Goal: Task Accomplishment & Management: Complete application form

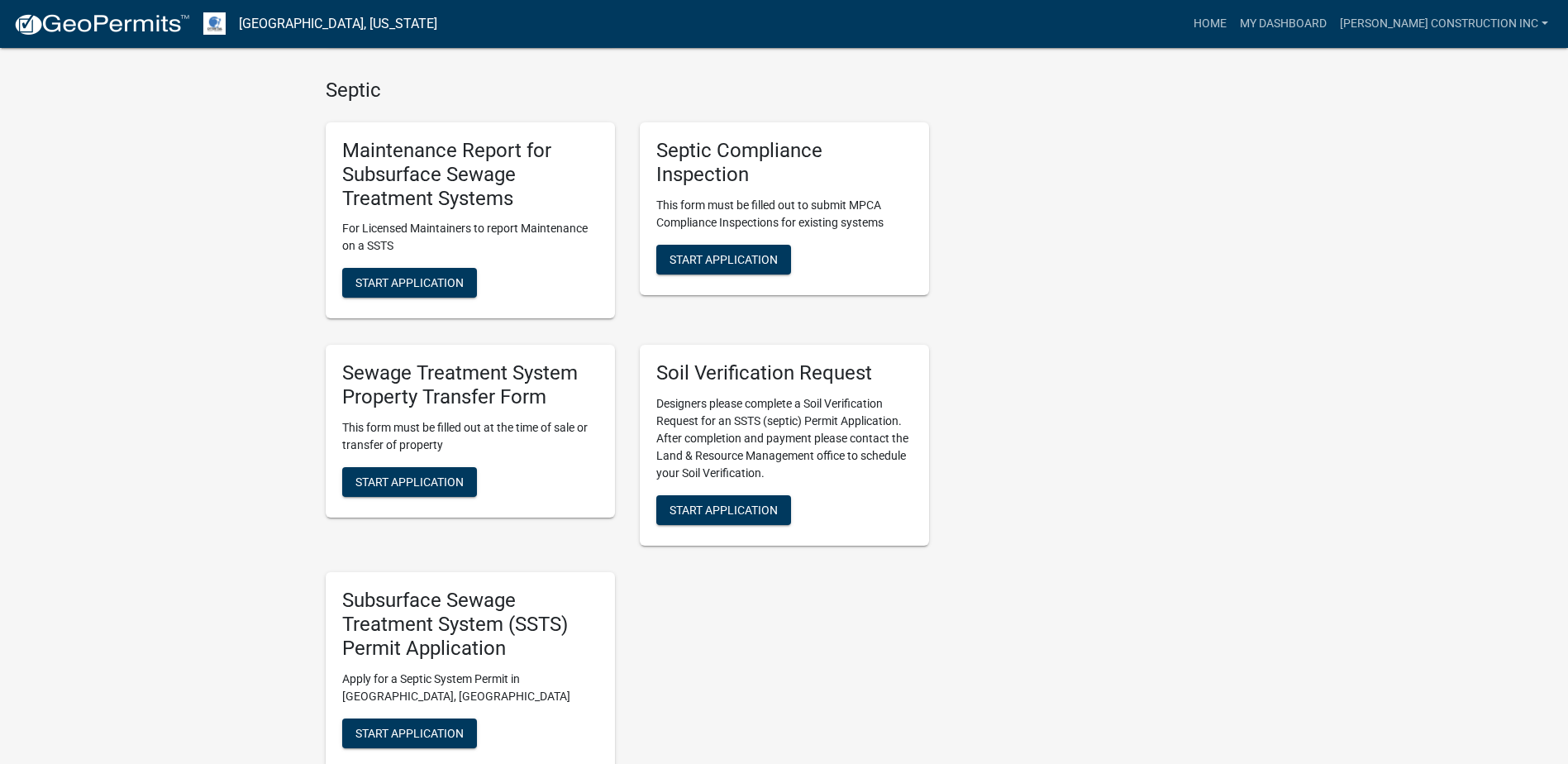
scroll to position [1089, 0]
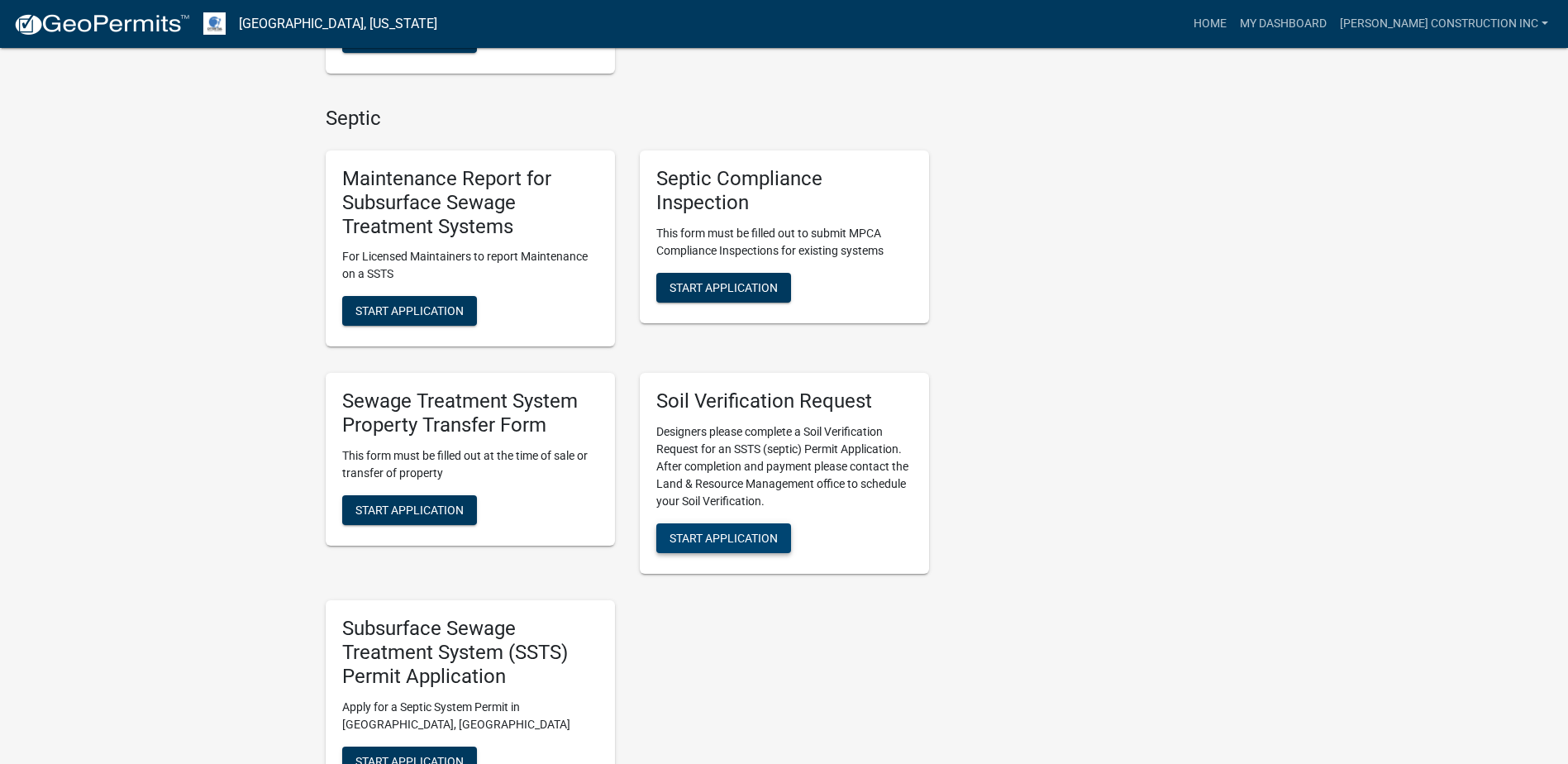
click at [734, 531] on span "Start Application" at bounding box center [724, 538] width 109 height 13
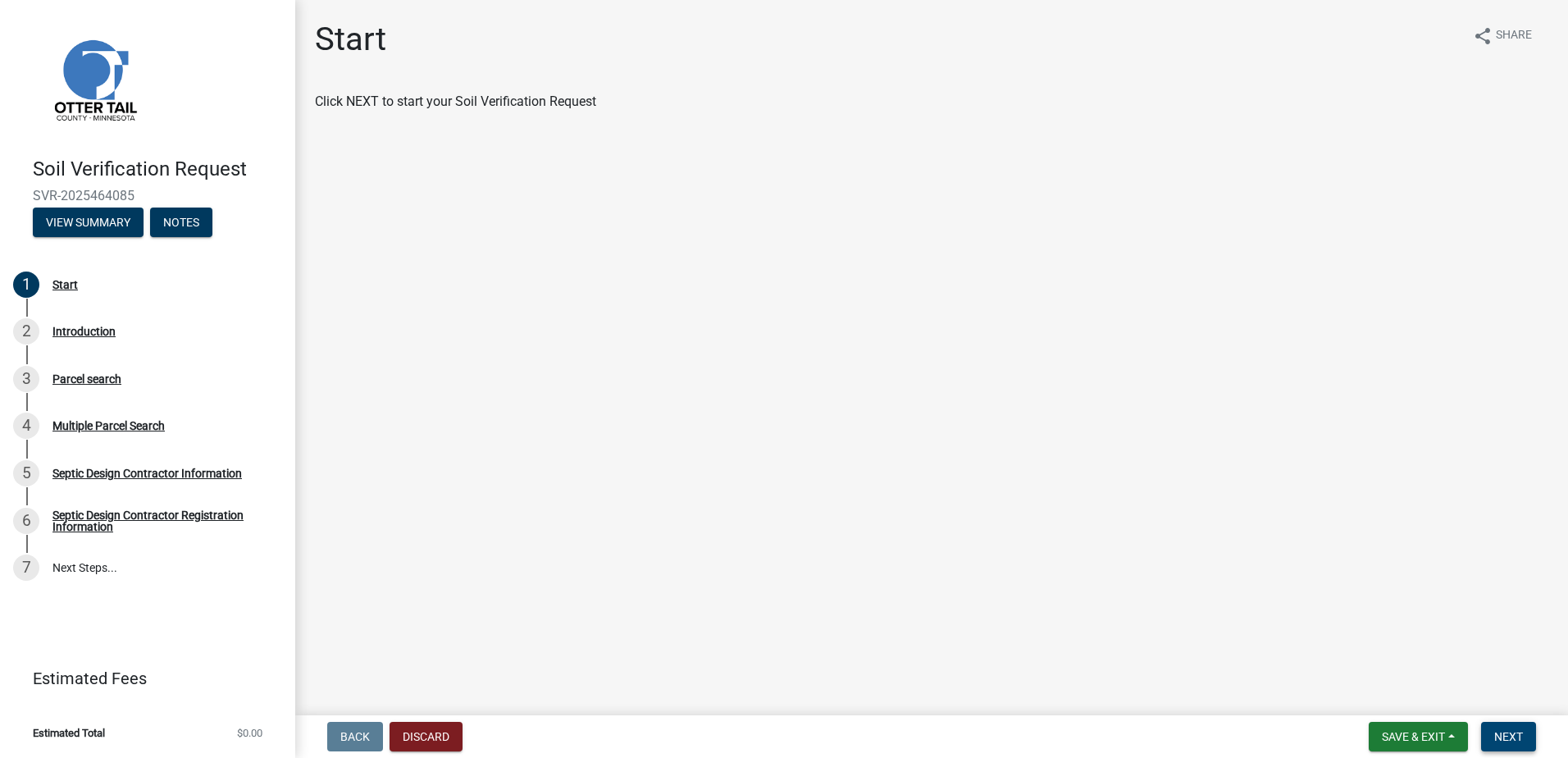
click at [1489, 728] on button "Next" at bounding box center [1508, 736] width 55 height 30
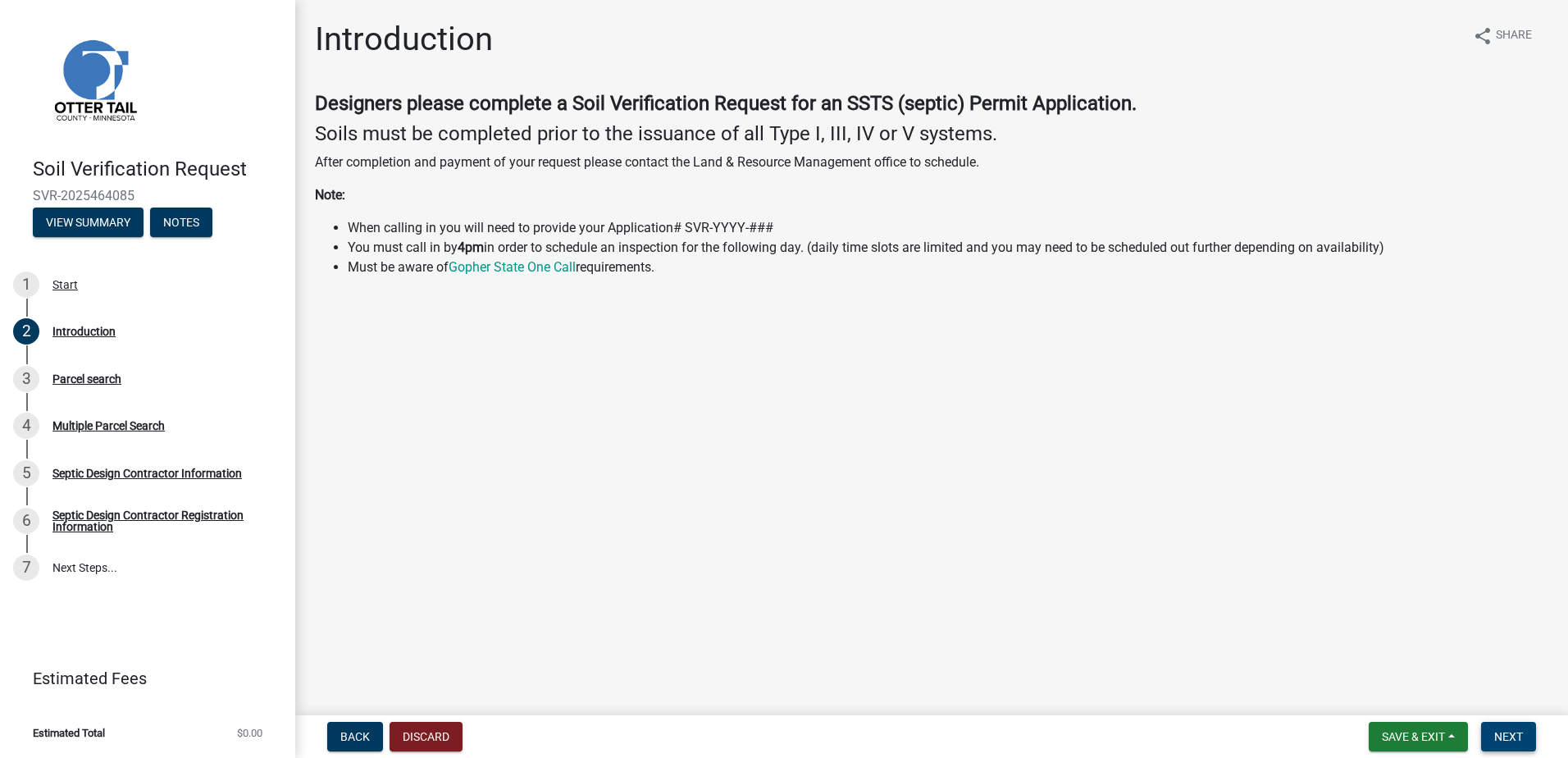
click at [1510, 745] on button "Next" at bounding box center [1508, 736] width 55 height 30
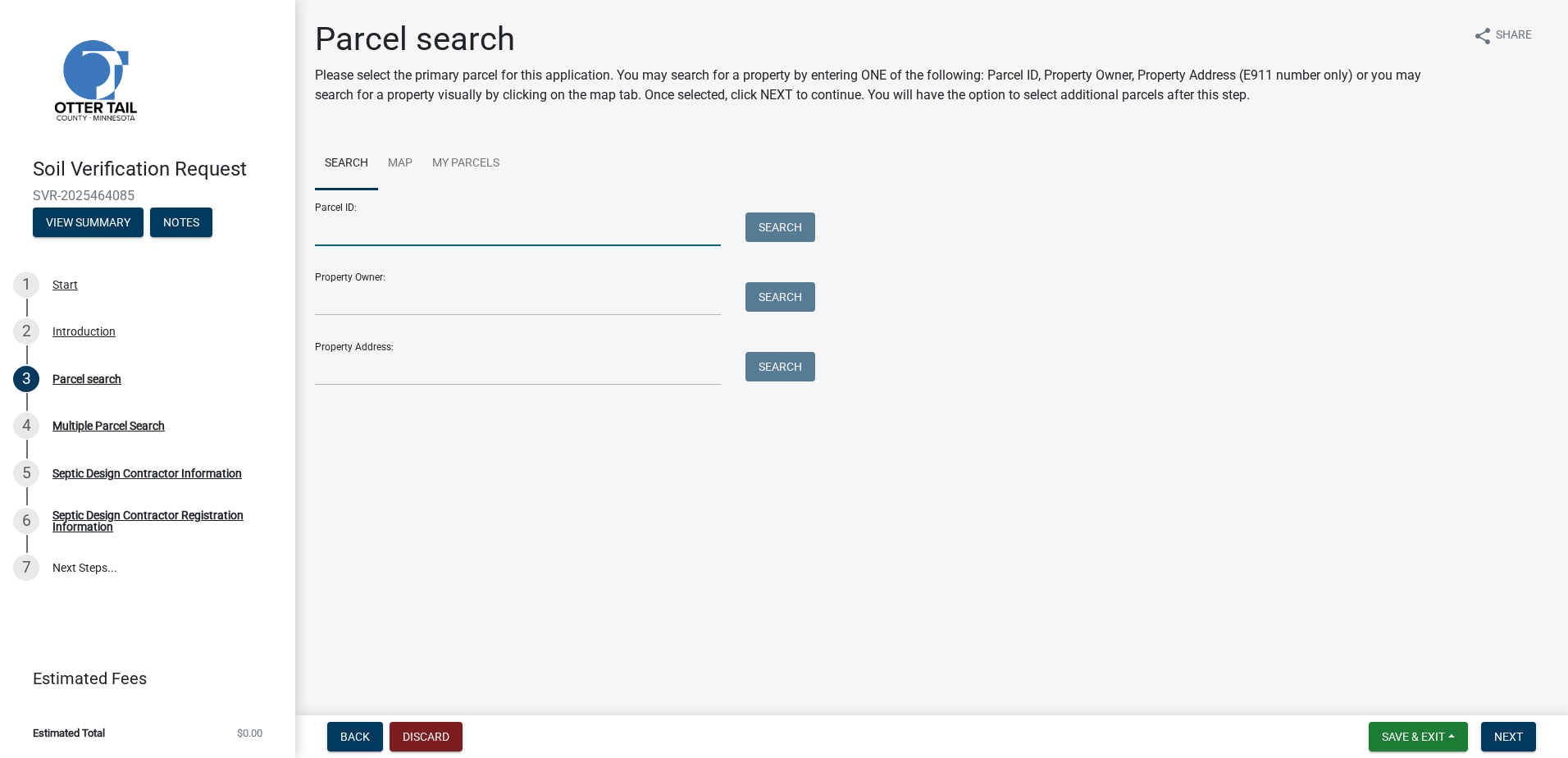
click at [393, 231] on input "Parcel ID:" at bounding box center [518, 229] width 406 height 34
click at [513, 524] on main "Parcel search Please select the primary parcel for this application. You may se…" at bounding box center [932, 354] width 1273 height 709
click at [348, 363] on input "Property Address:" at bounding box center [518, 369] width 406 height 34
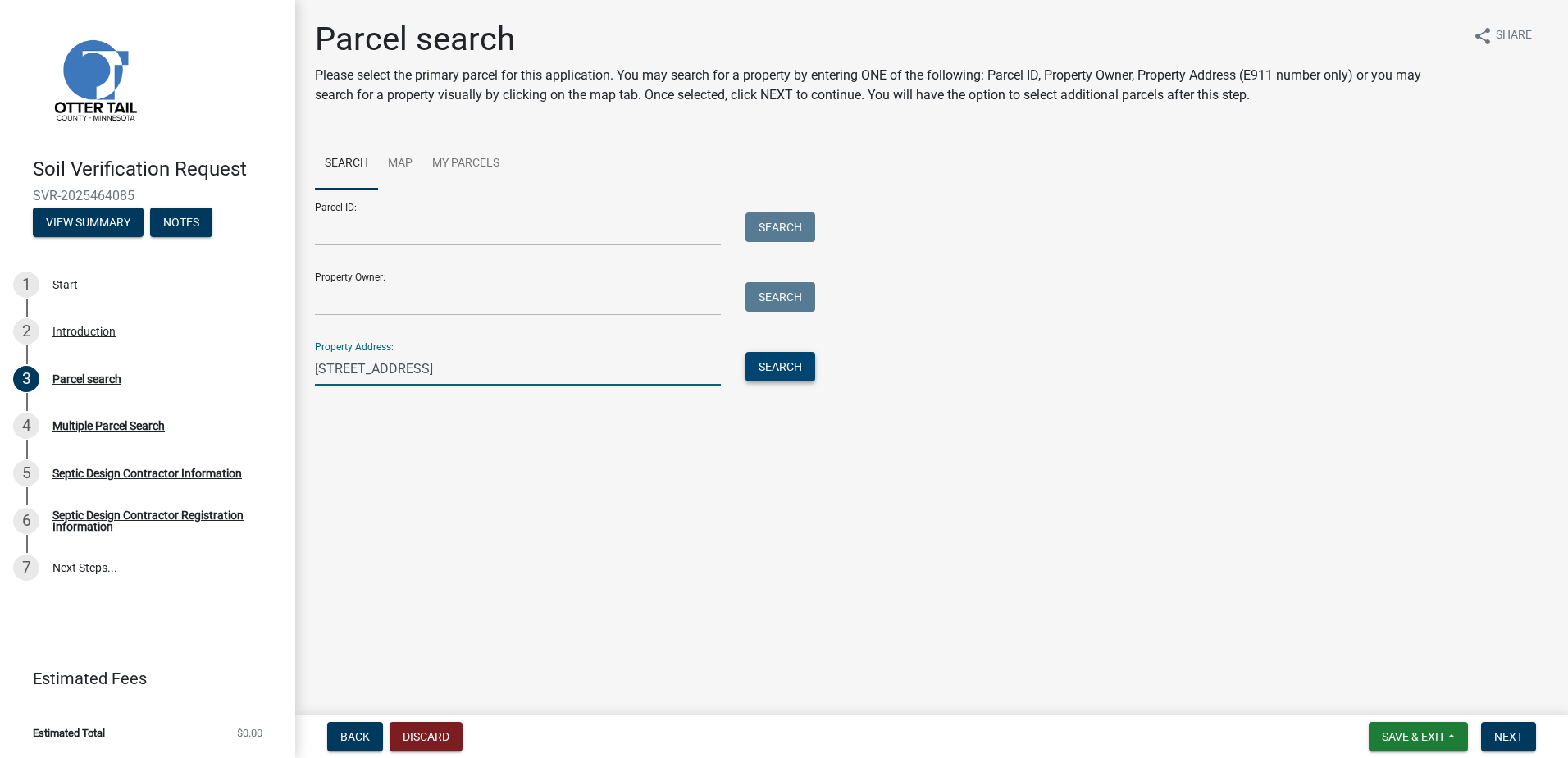
type input "[STREET_ADDRESS]"
click at [752, 375] on button "Search" at bounding box center [779, 367] width 70 height 30
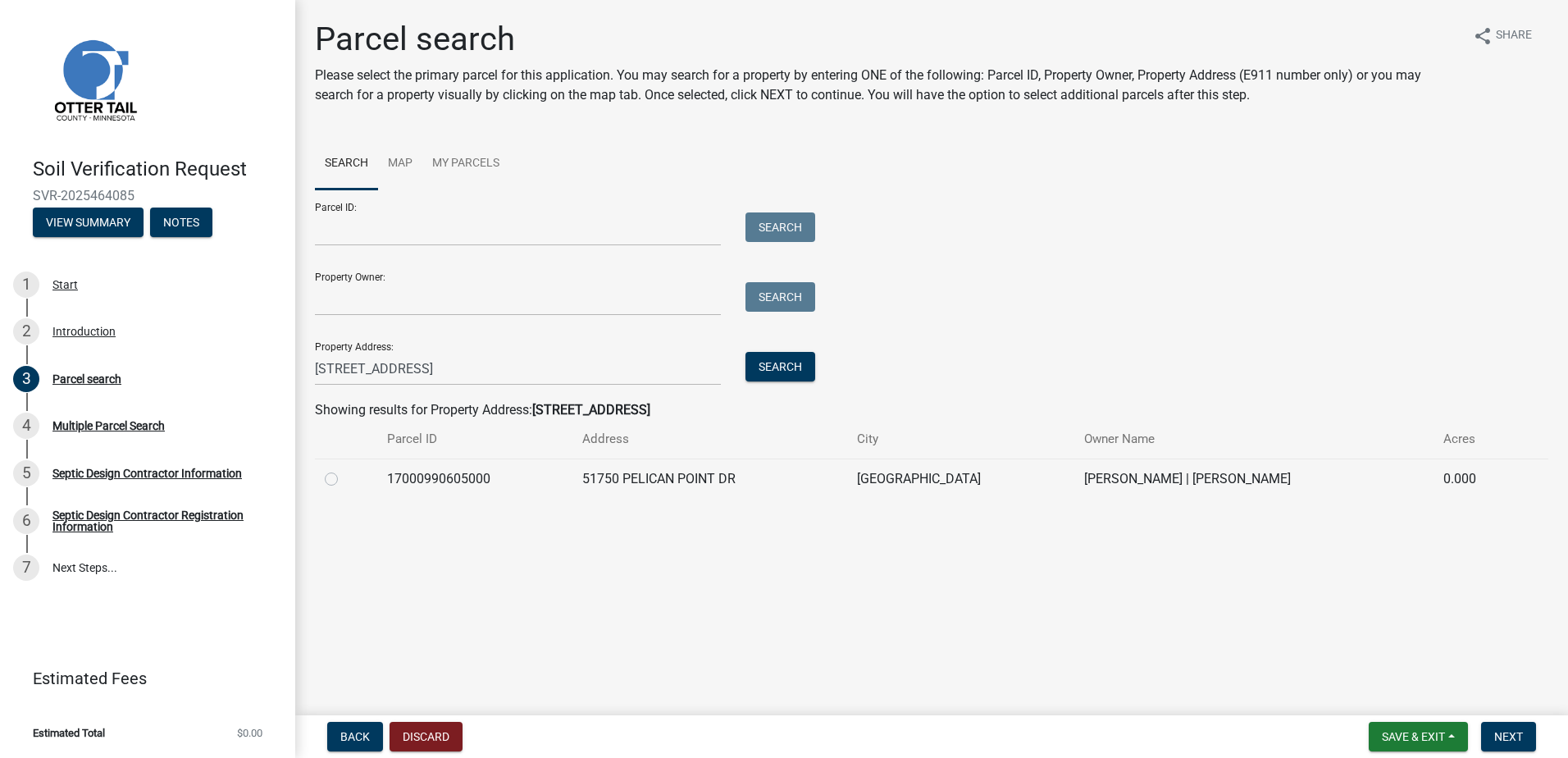
click at [344, 469] on label at bounding box center [344, 469] width 0 height 0
click at [344, 478] on input "radio" at bounding box center [349, 475] width 11 height 11
radio input "true"
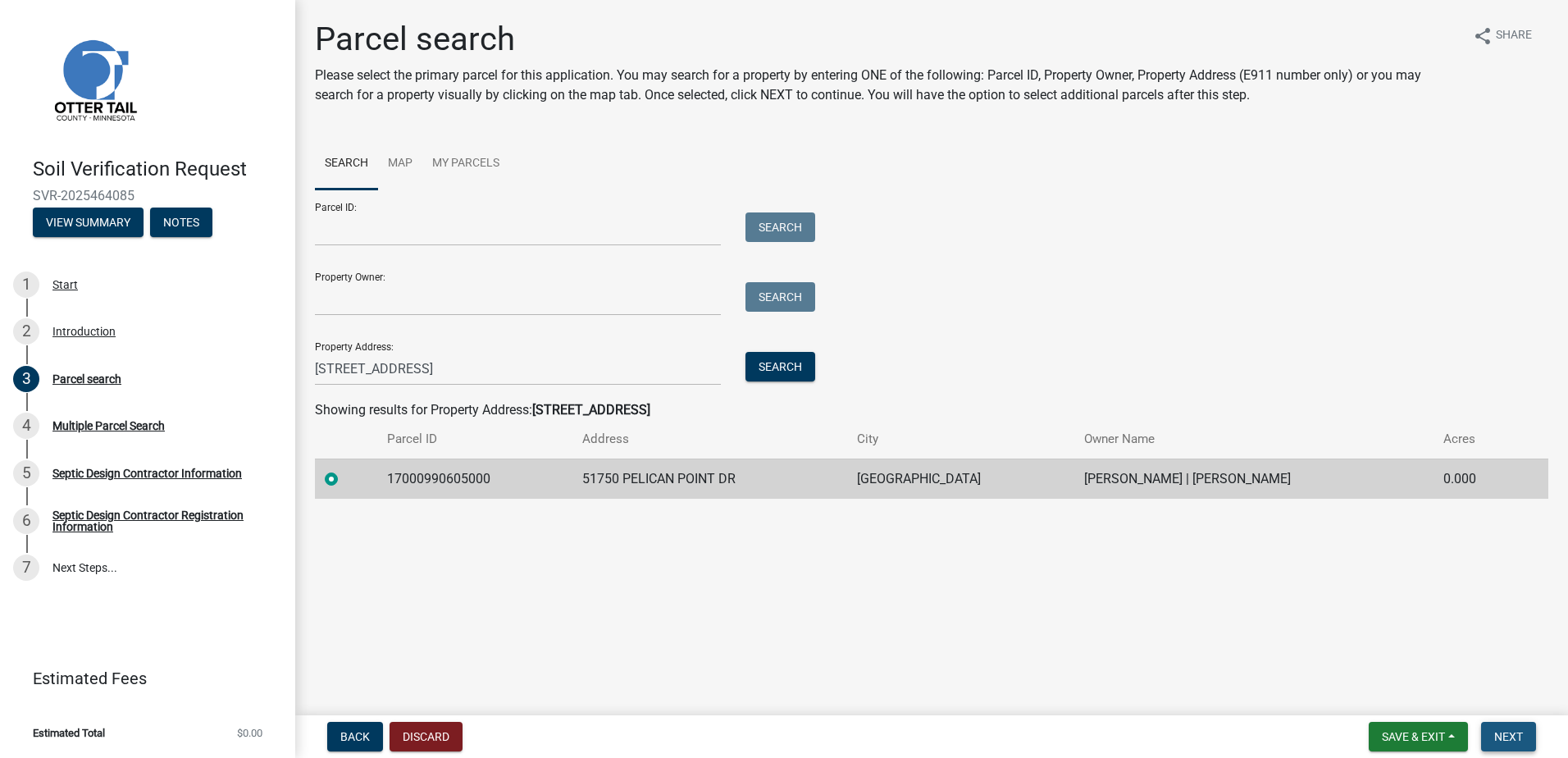
click at [1501, 730] on span "Next" at bounding box center [1508, 736] width 29 height 13
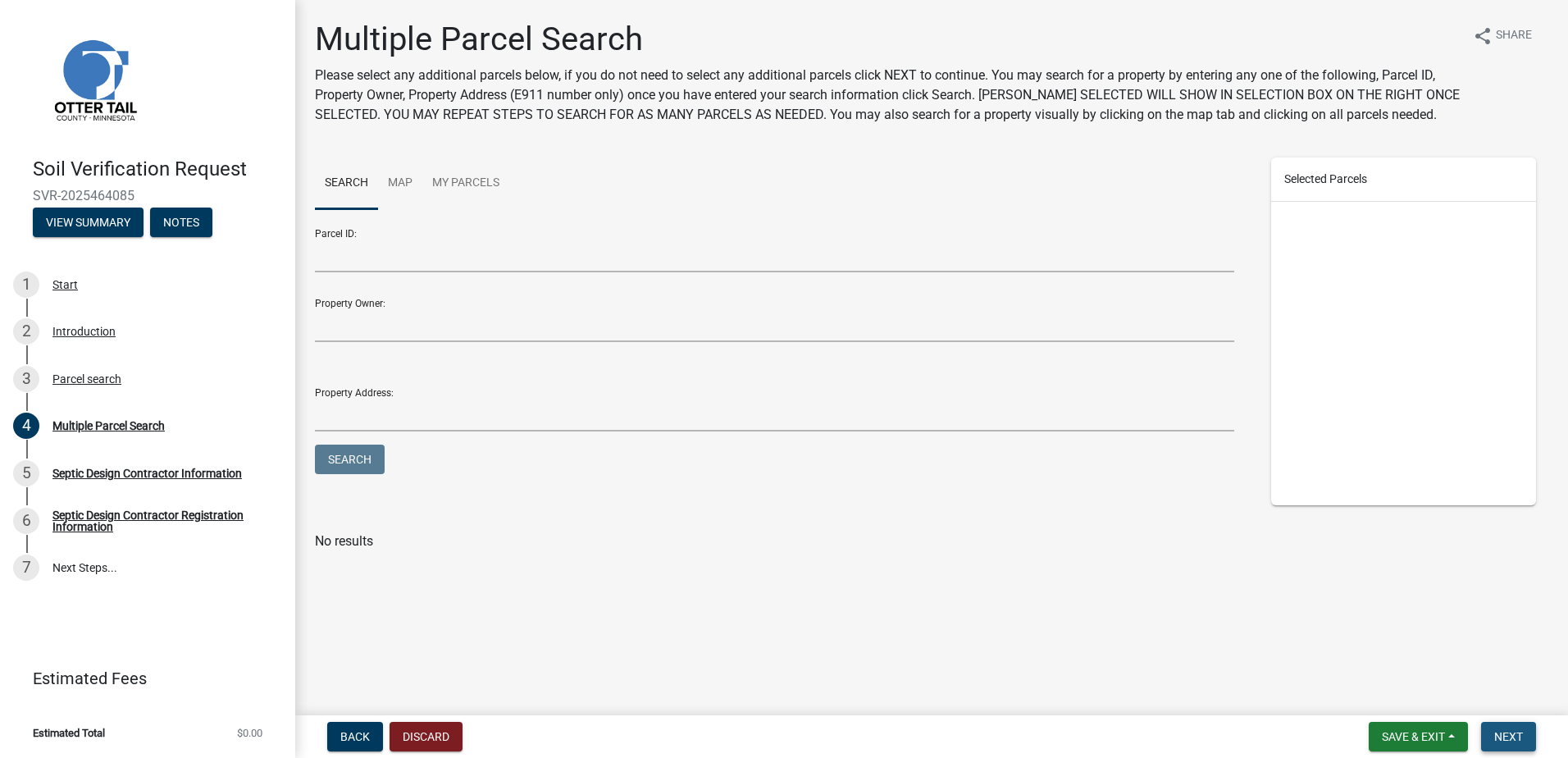
click at [1517, 739] on span "Next" at bounding box center [1508, 736] width 29 height 13
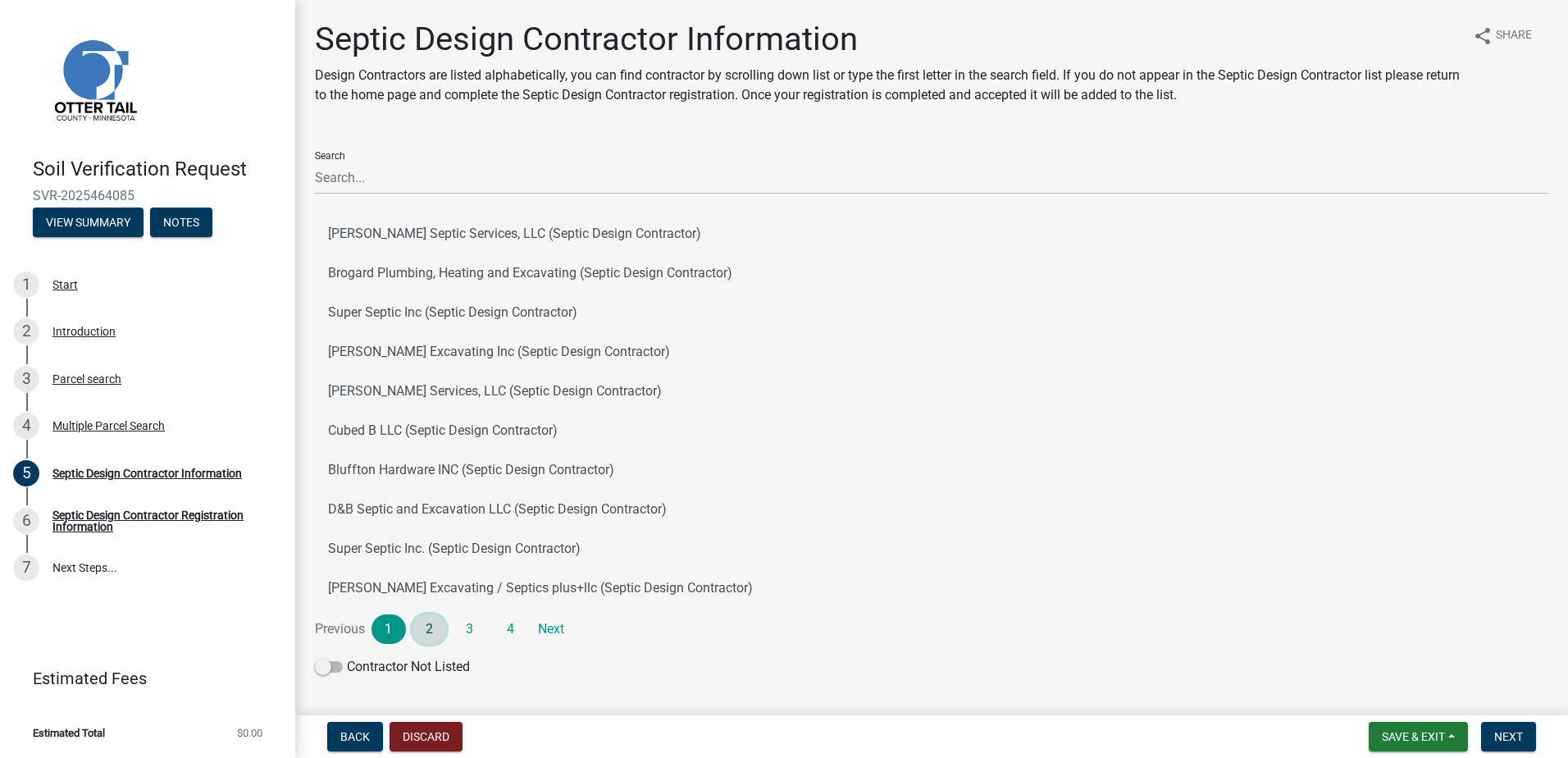
click at [425, 628] on link "2" at bounding box center [430, 628] width 34 height 30
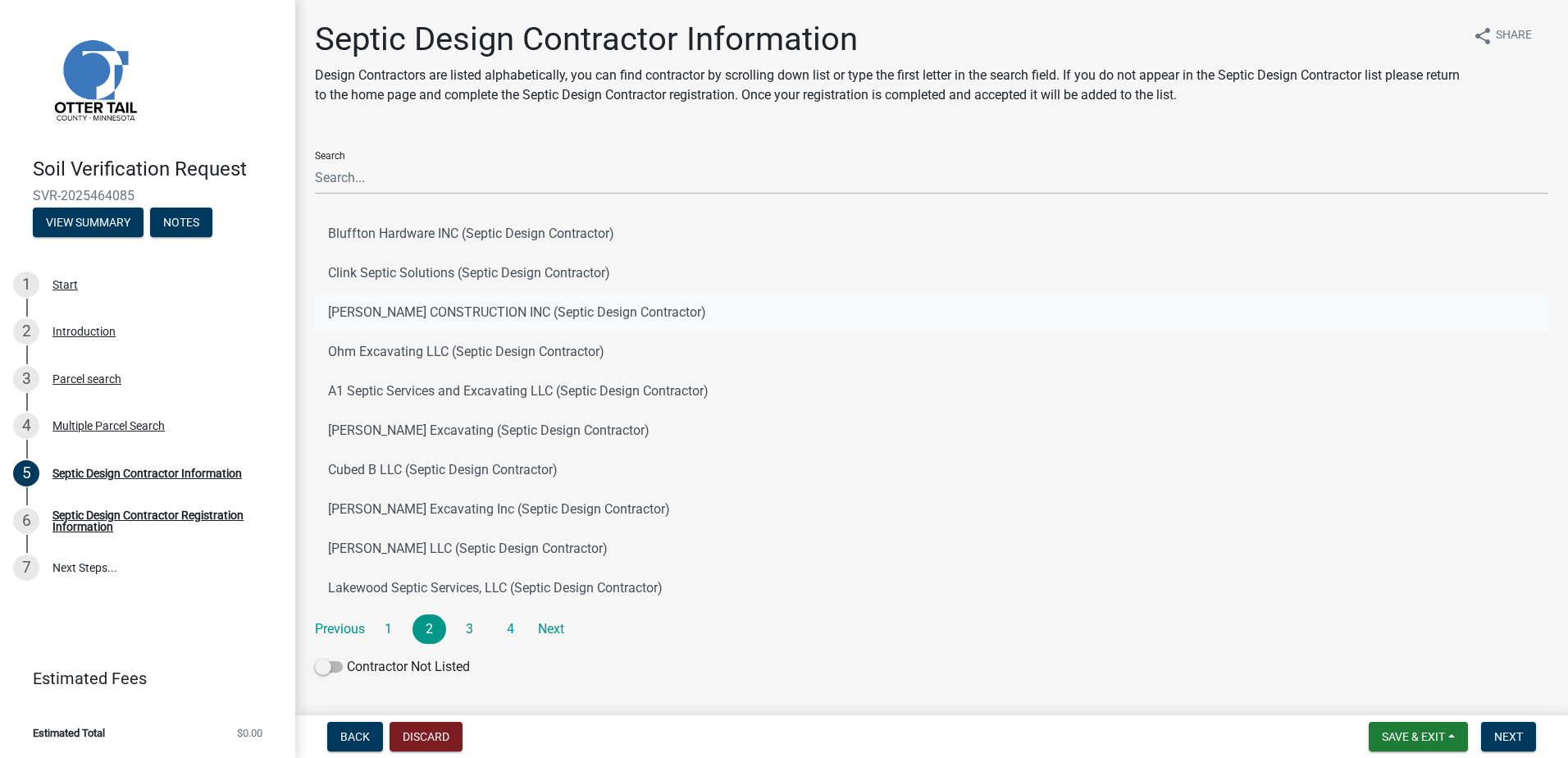
click at [385, 308] on button "[PERSON_NAME] CONSTRUCTION INC (Septic Design Contractor)" at bounding box center [932, 312] width 1233 height 39
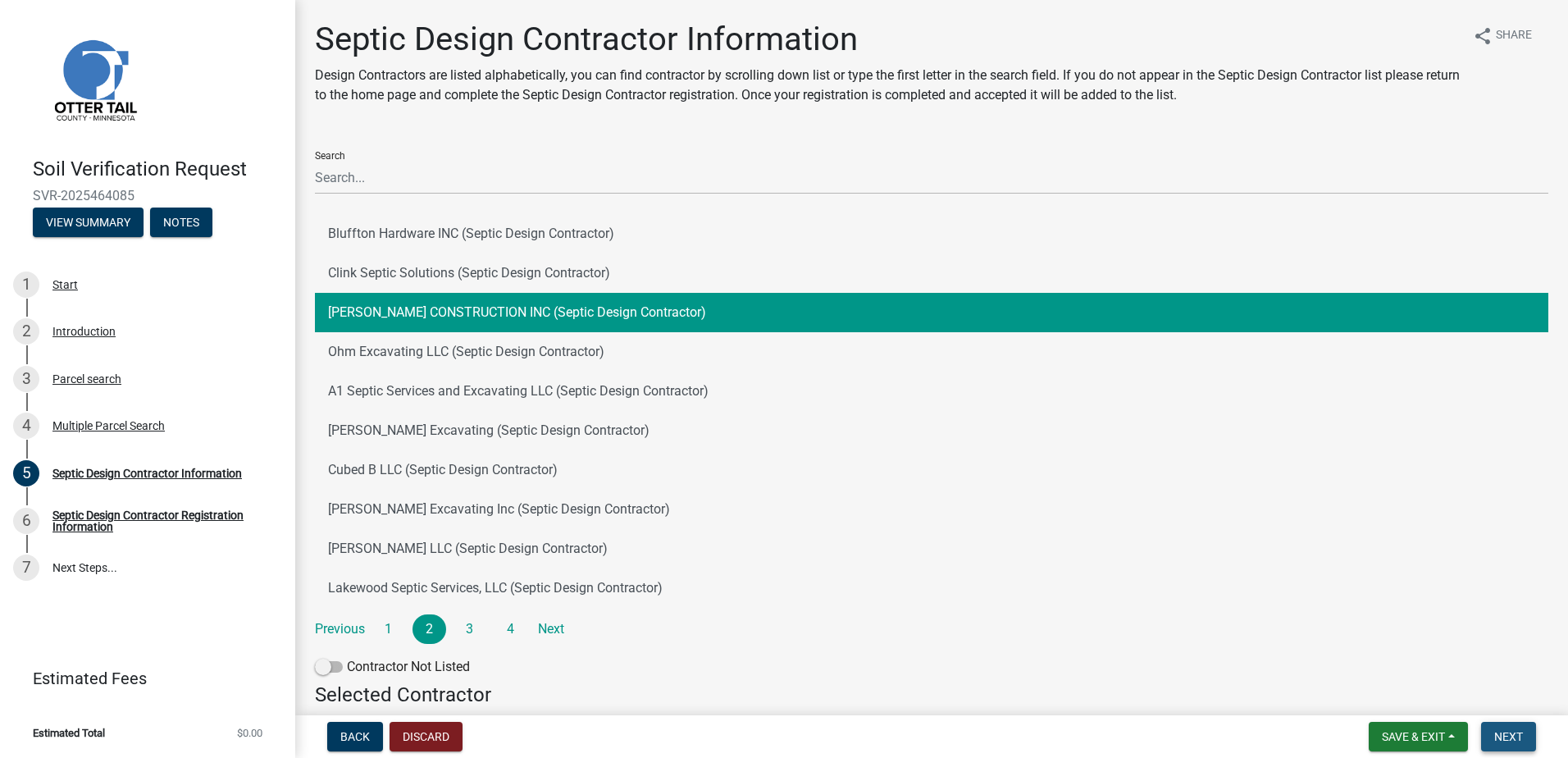
click at [1521, 730] on span "Next" at bounding box center [1508, 736] width 29 height 13
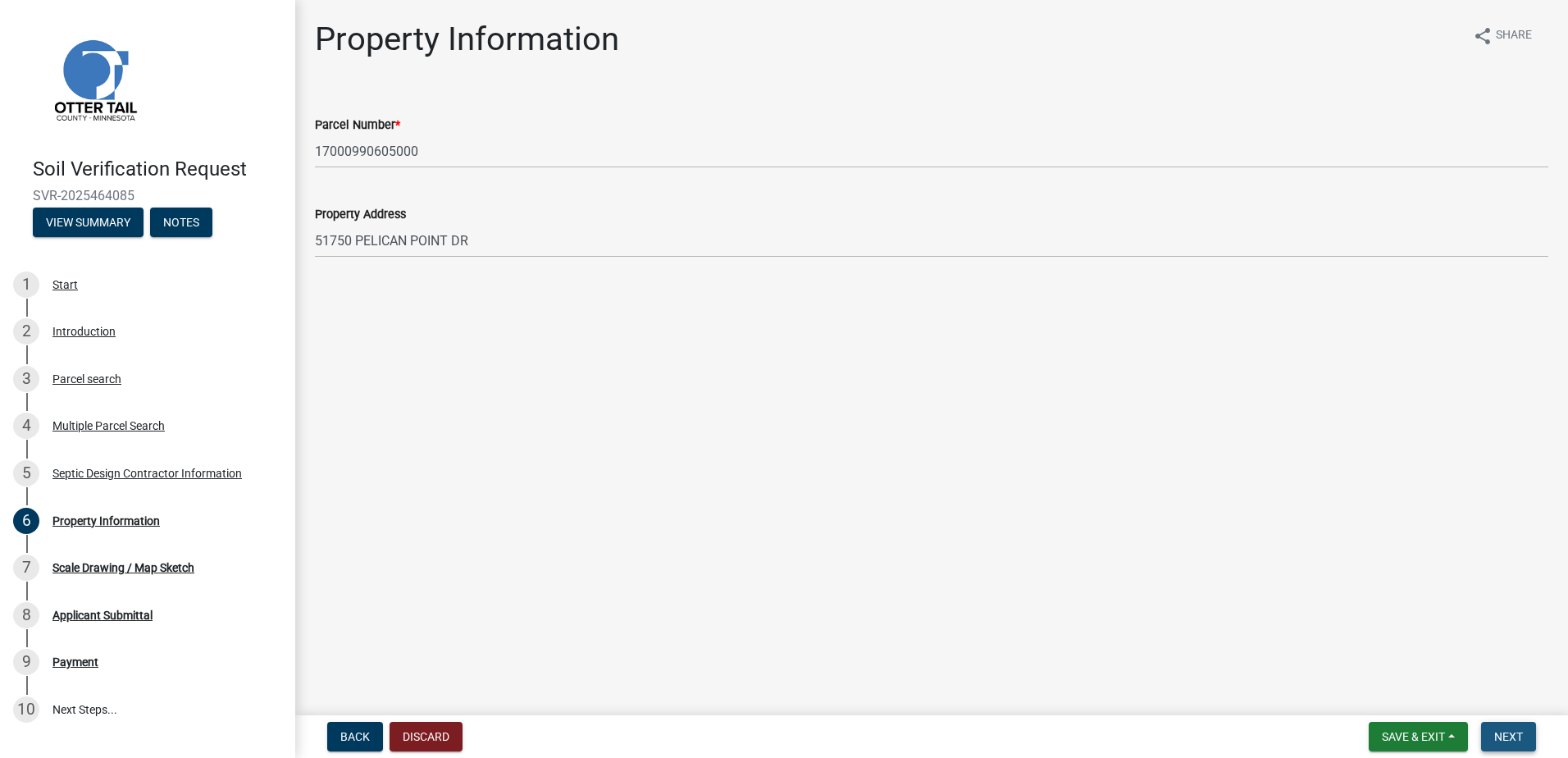
click at [1493, 733] on button "Next" at bounding box center [1508, 736] width 55 height 30
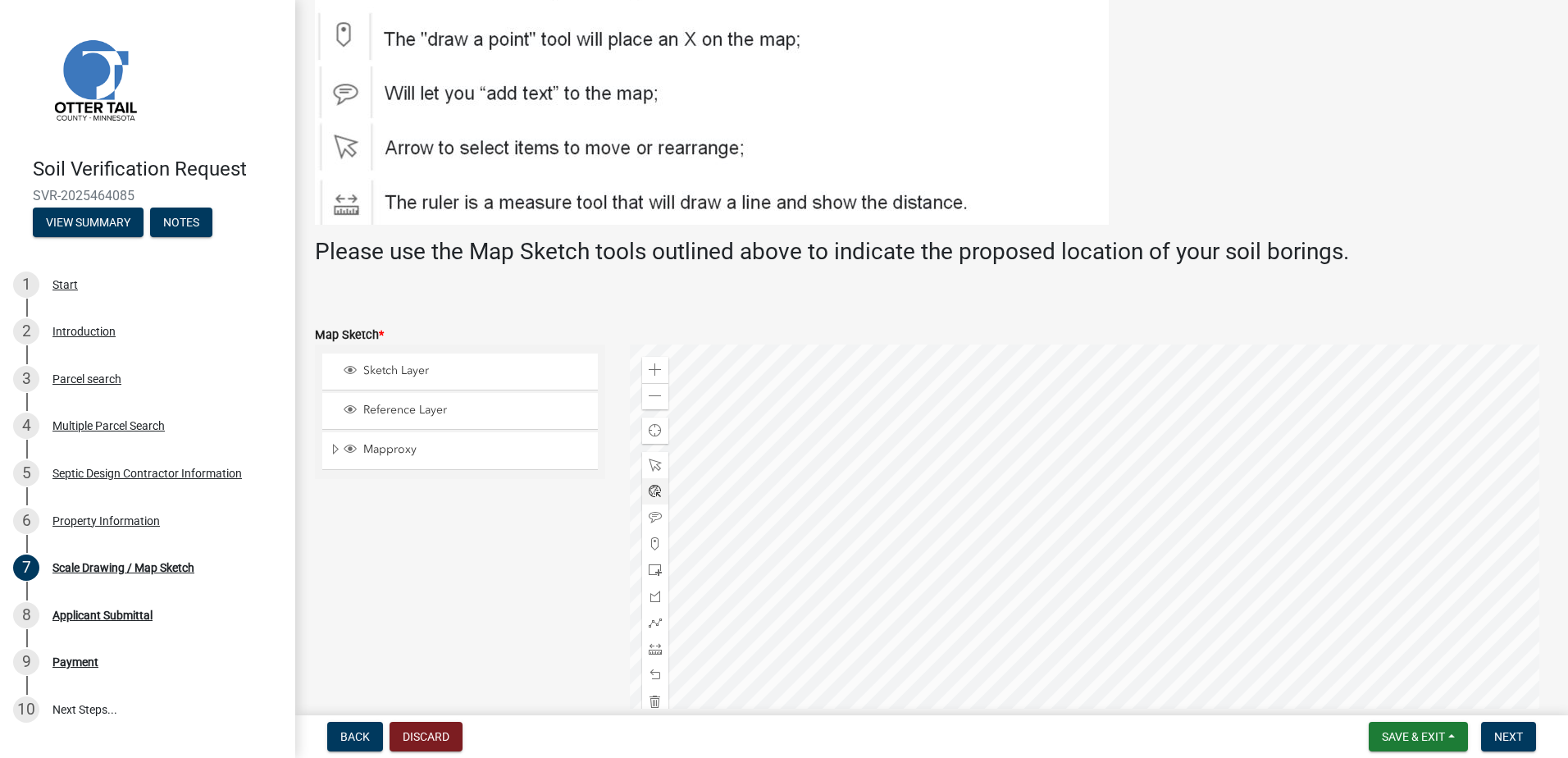
scroll to position [123, 0]
click at [654, 470] on span at bounding box center [655, 465] width 13 height 13
click at [990, 483] on div at bounding box center [1089, 550] width 919 height 410
click at [649, 543] on span at bounding box center [655, 544] width 13 height 13
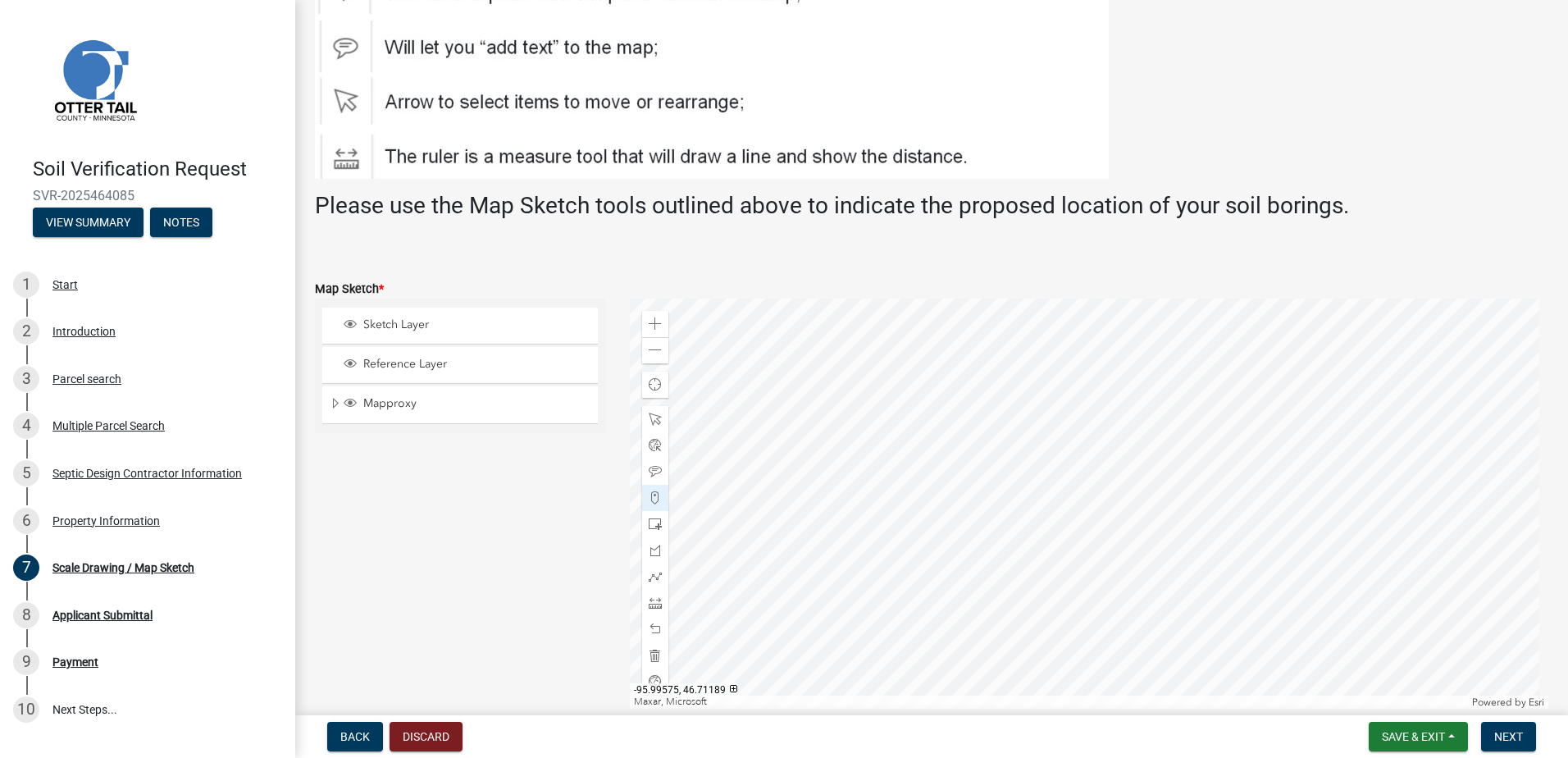
click at [990, 432] on div at bounding box center [1089, 504] width 919 height 410
click at [1504, 738] on span "Next" at bounding box center [1508, 736] width 29 height 13
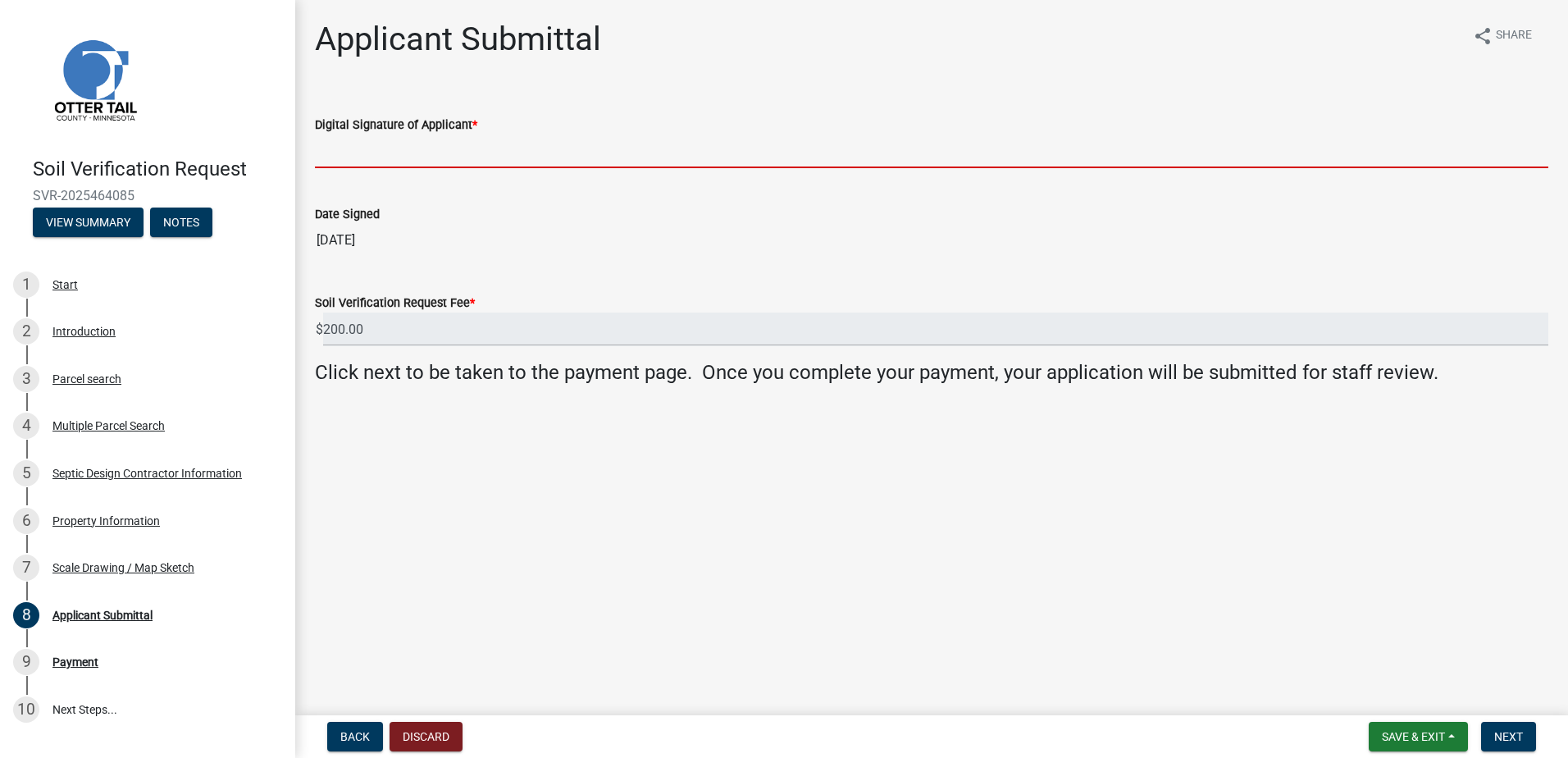
click at [362, 149] on input "Digital Signature of Applicant *" at bounding box center [932, 151] width 1233 height 34
type input "[PERSON_NAME]"
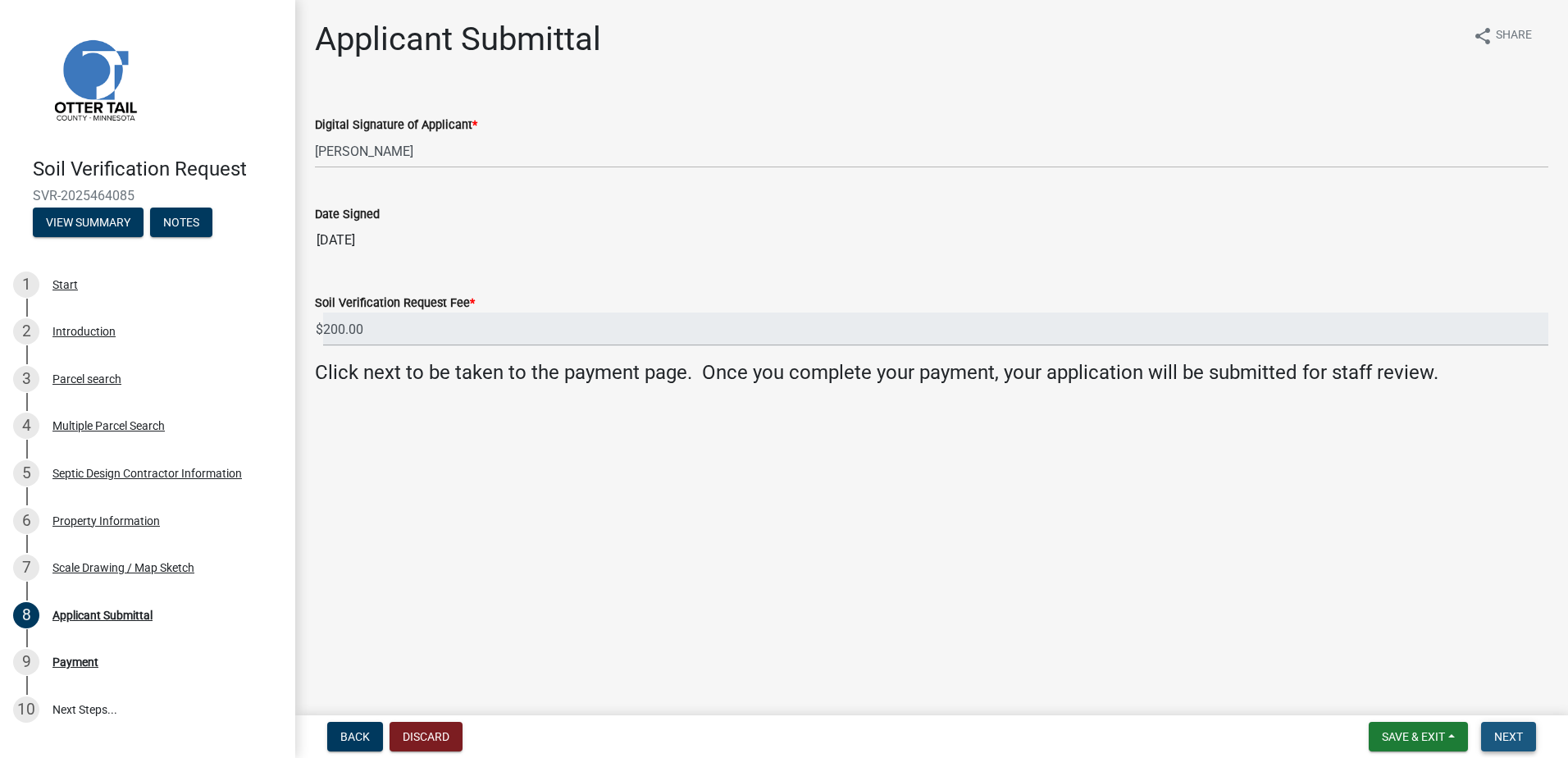
click at [1527, 741] on button "Next" at bounding box center [1508, 736] width 55 height 30
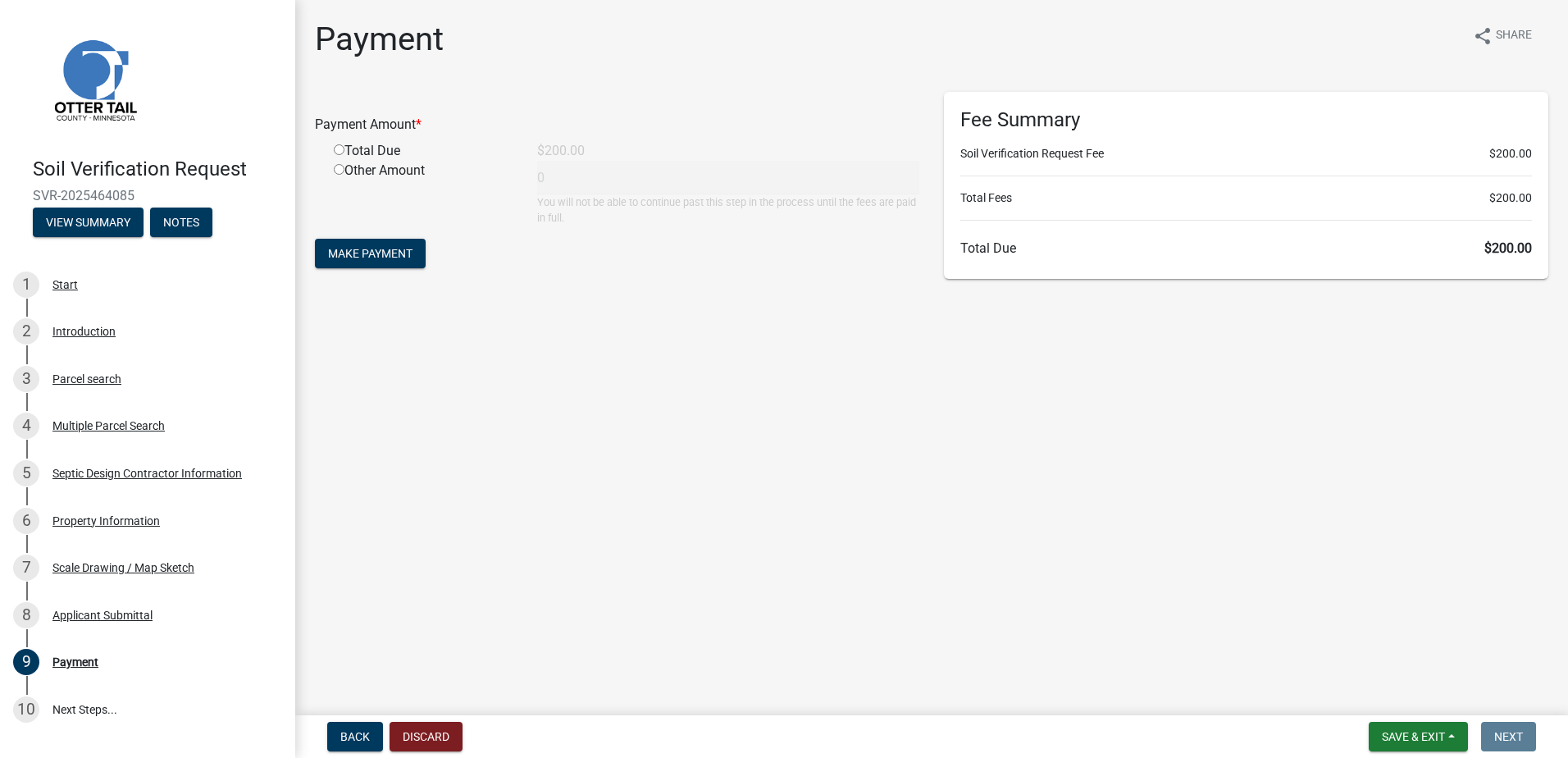
click at [335, 149] on input "radio" at bounding box center [339, 149] width 11 height 11
radio input "true"
type input "200"
click at [371, 257] on span "Make Payment" at bounding box center [369, 254] width 84 height 13
